Goal: Navigation & Orientation: Find specific page/section

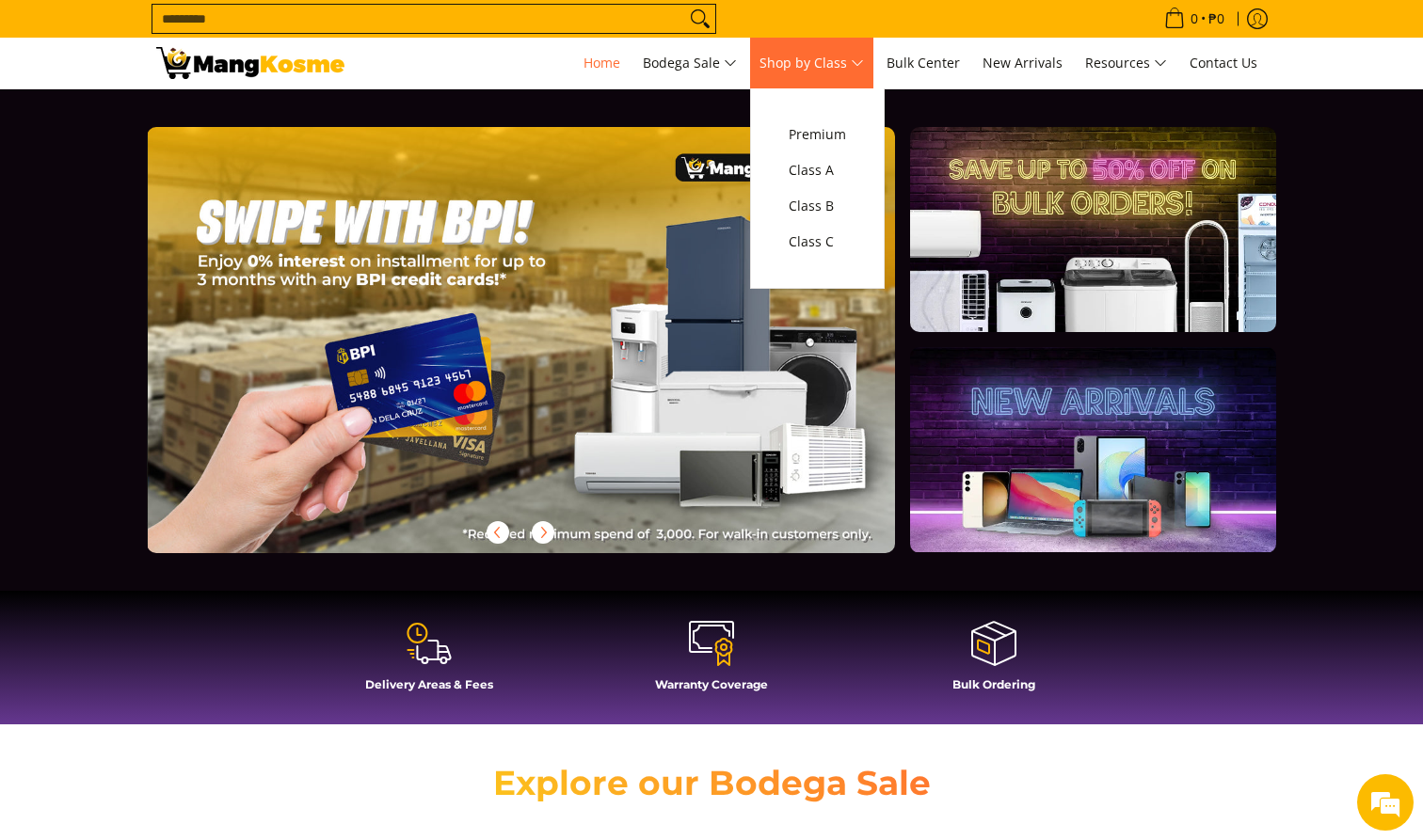
scroll to position [0, 2244]
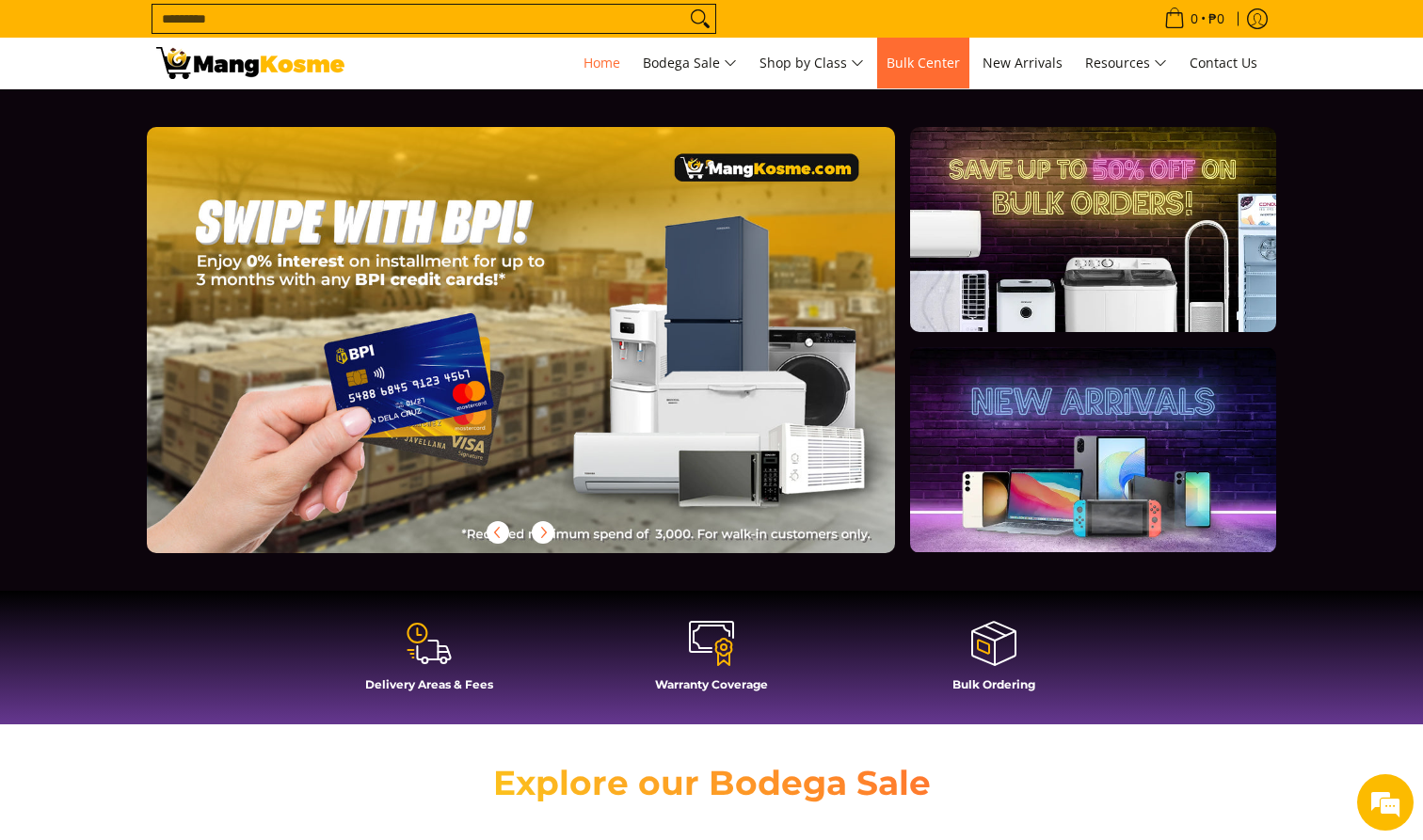
click at [648, 70] on span "Bulk Center" at bounding box center [923, 62] width 73 height 18
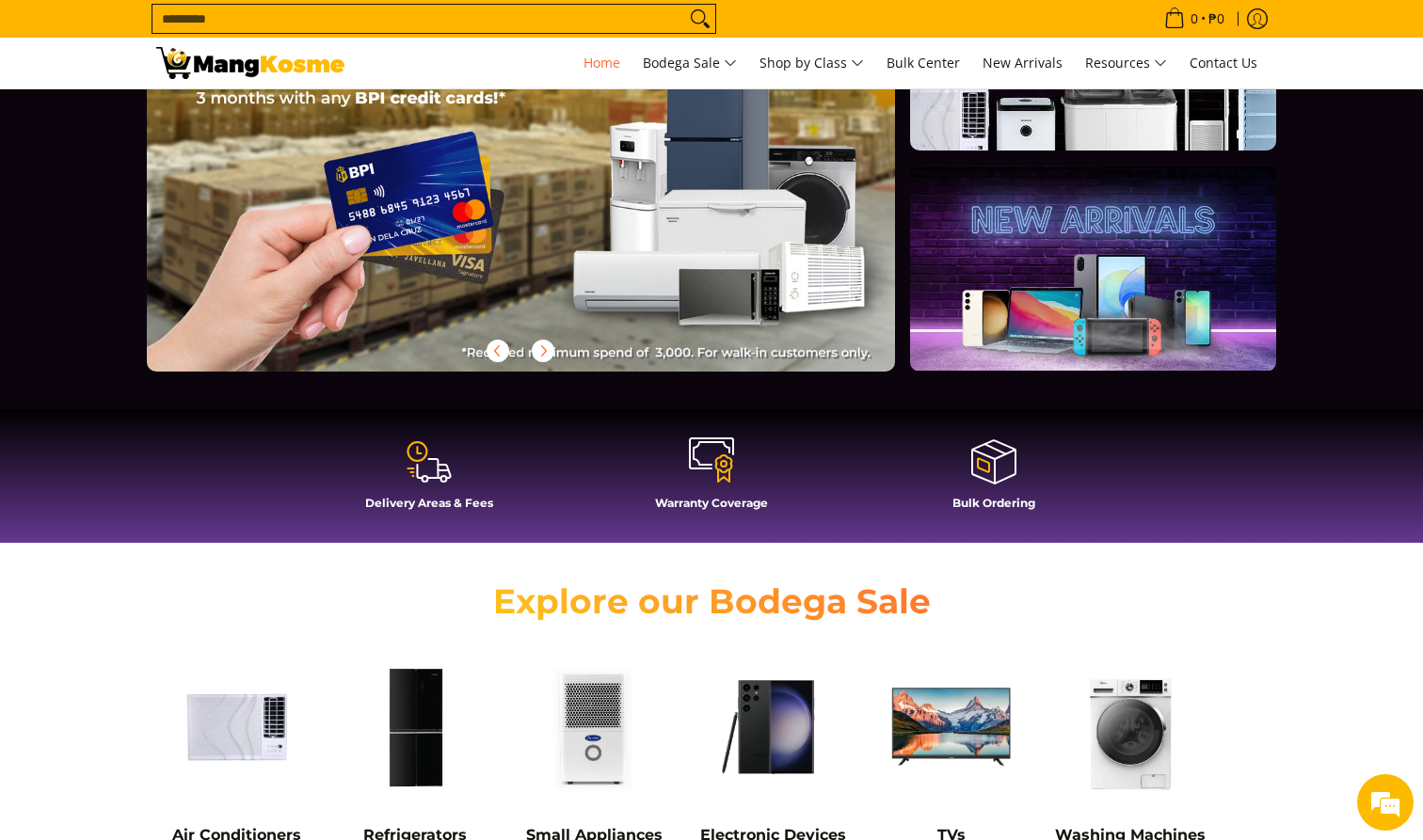
click at [648, 460] on icon at bounding box center [712, 460] width 45 height 45
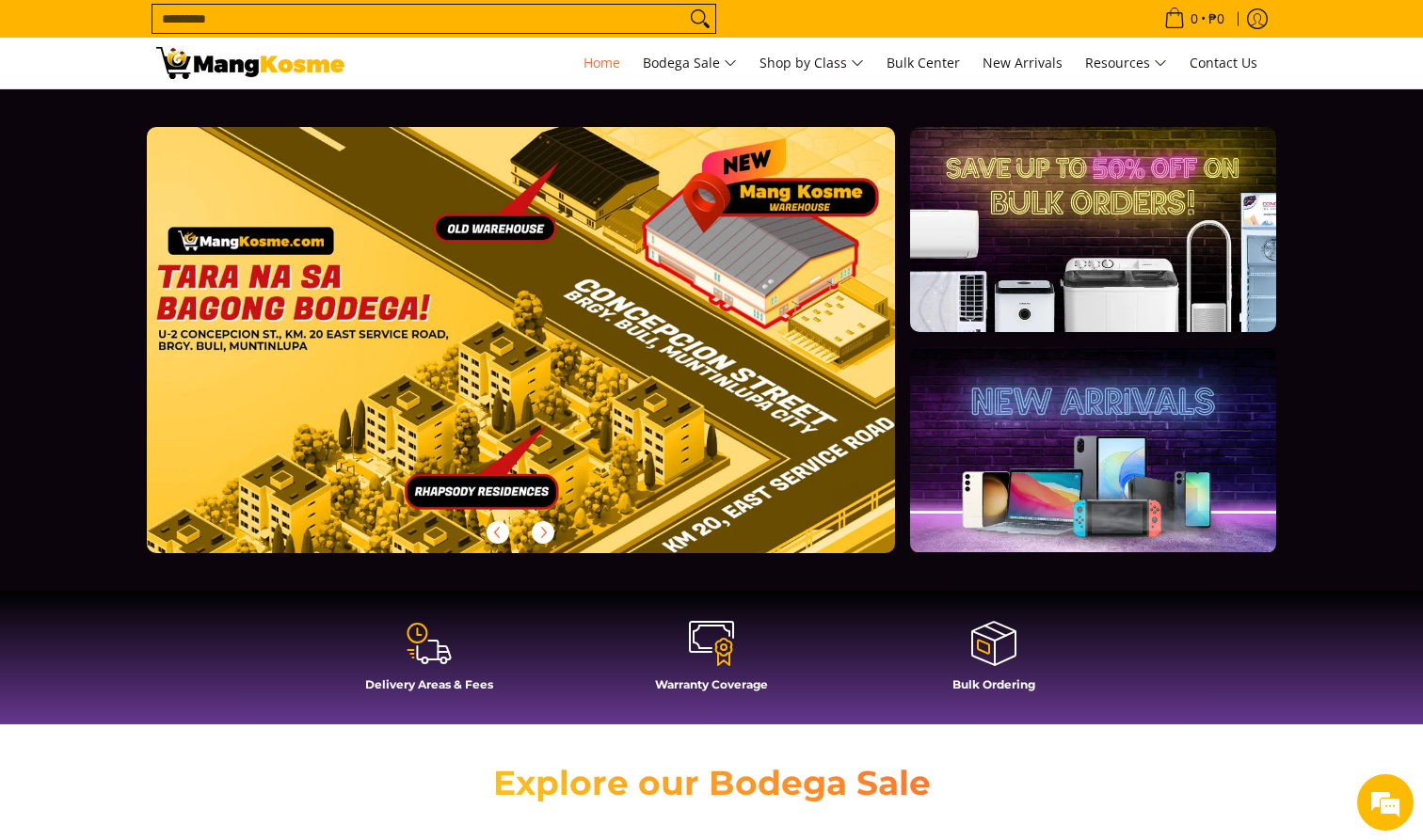
scroll to position [0, 0]
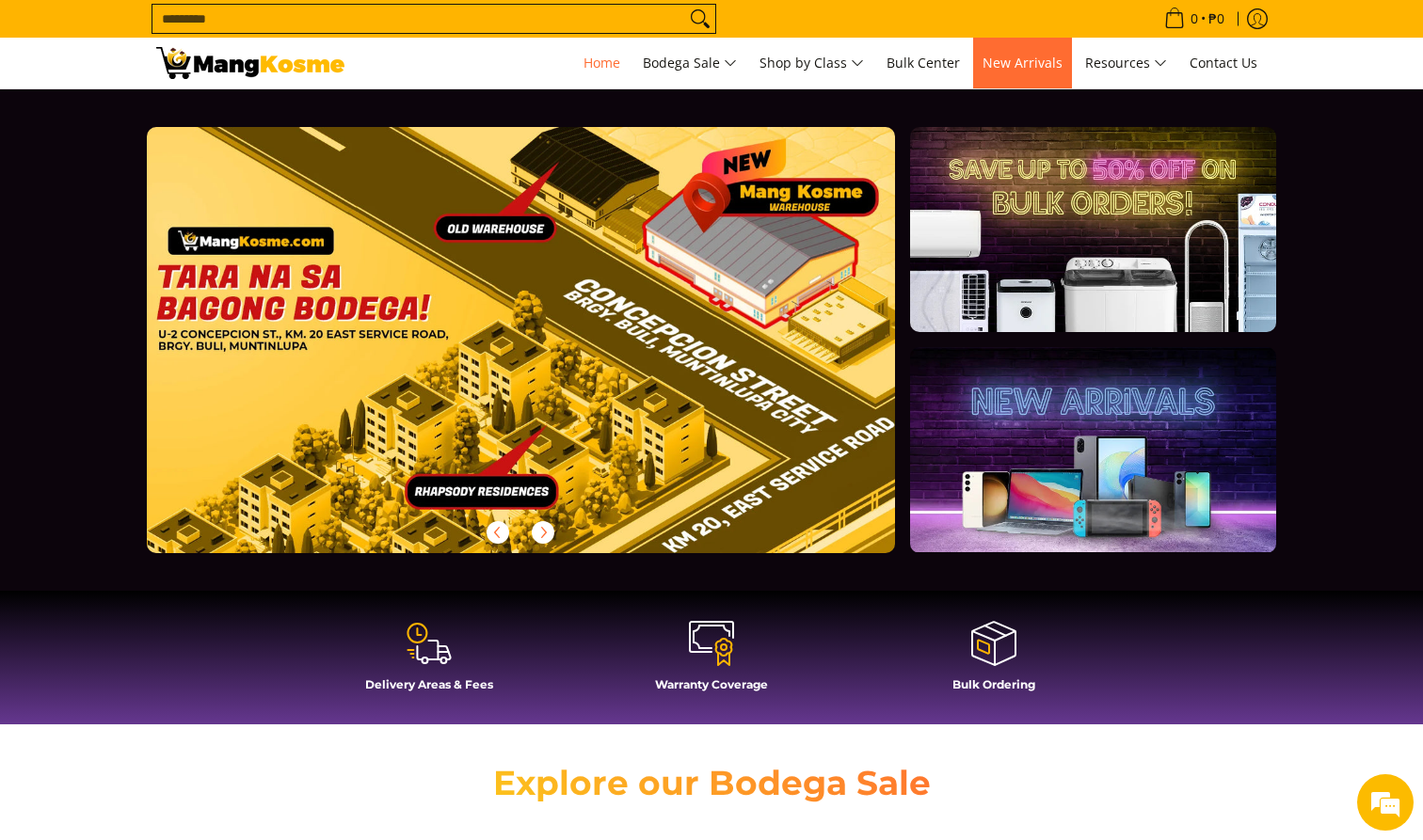
click at [648, 83] on link "New Arrivals" at bounding box center [1023, 63] width 99 height 51
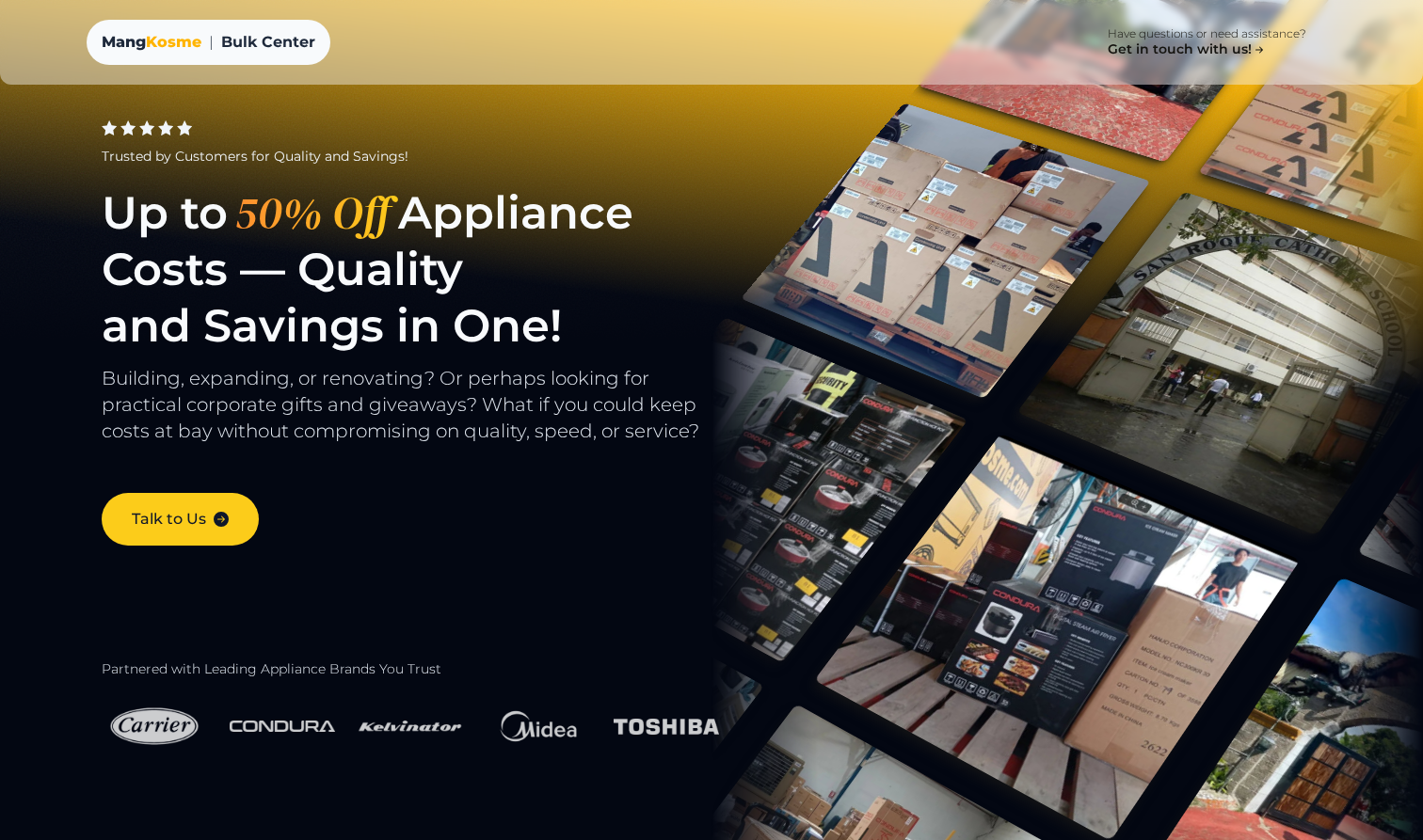
drag, startPoint x: 250, startPoint y: 226, endPoint x: 520, endPoint y: 271, distance: 273.7
click at [520, 271] on h1 "Up to 50% Off Appliance Costs — Quality and Savings in One!" at bounding box center [427, 269] width 652 height 170
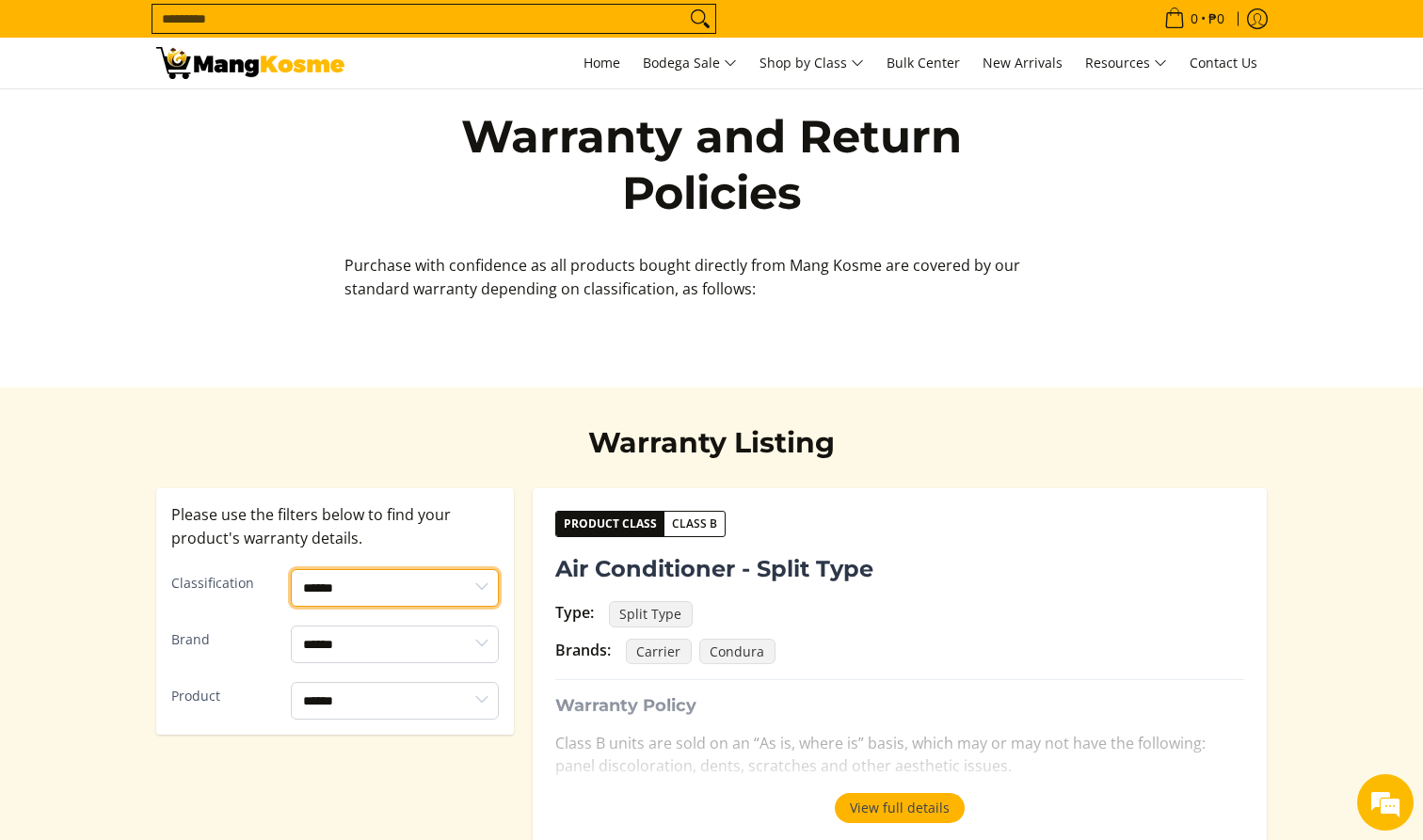
select select "*******"
